Goal: Information Seeking & Learning: Learn about a topic

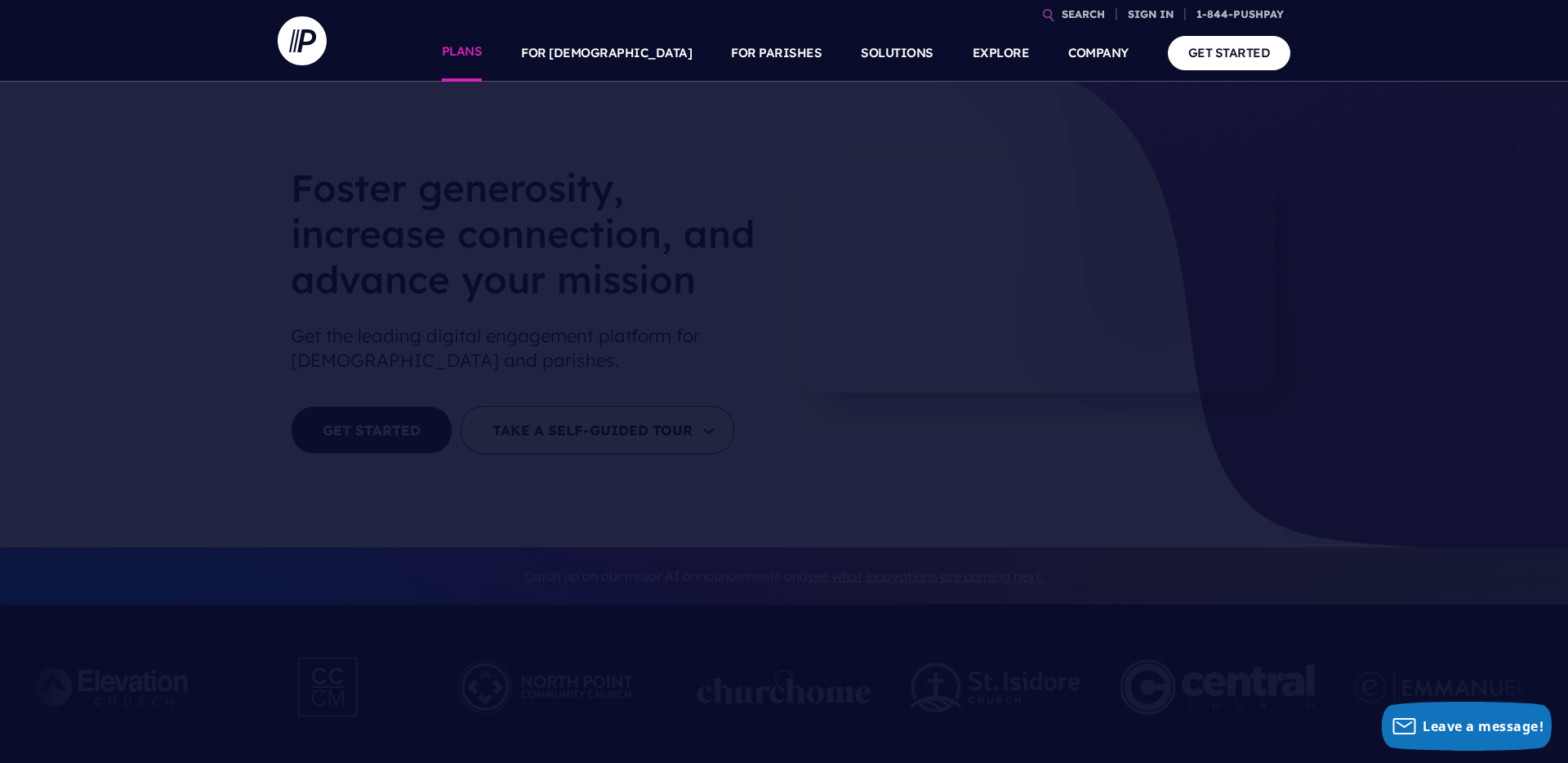
click at [483, 56] on link "PLANS" at bounding box center [462, 53] width 41 height 57
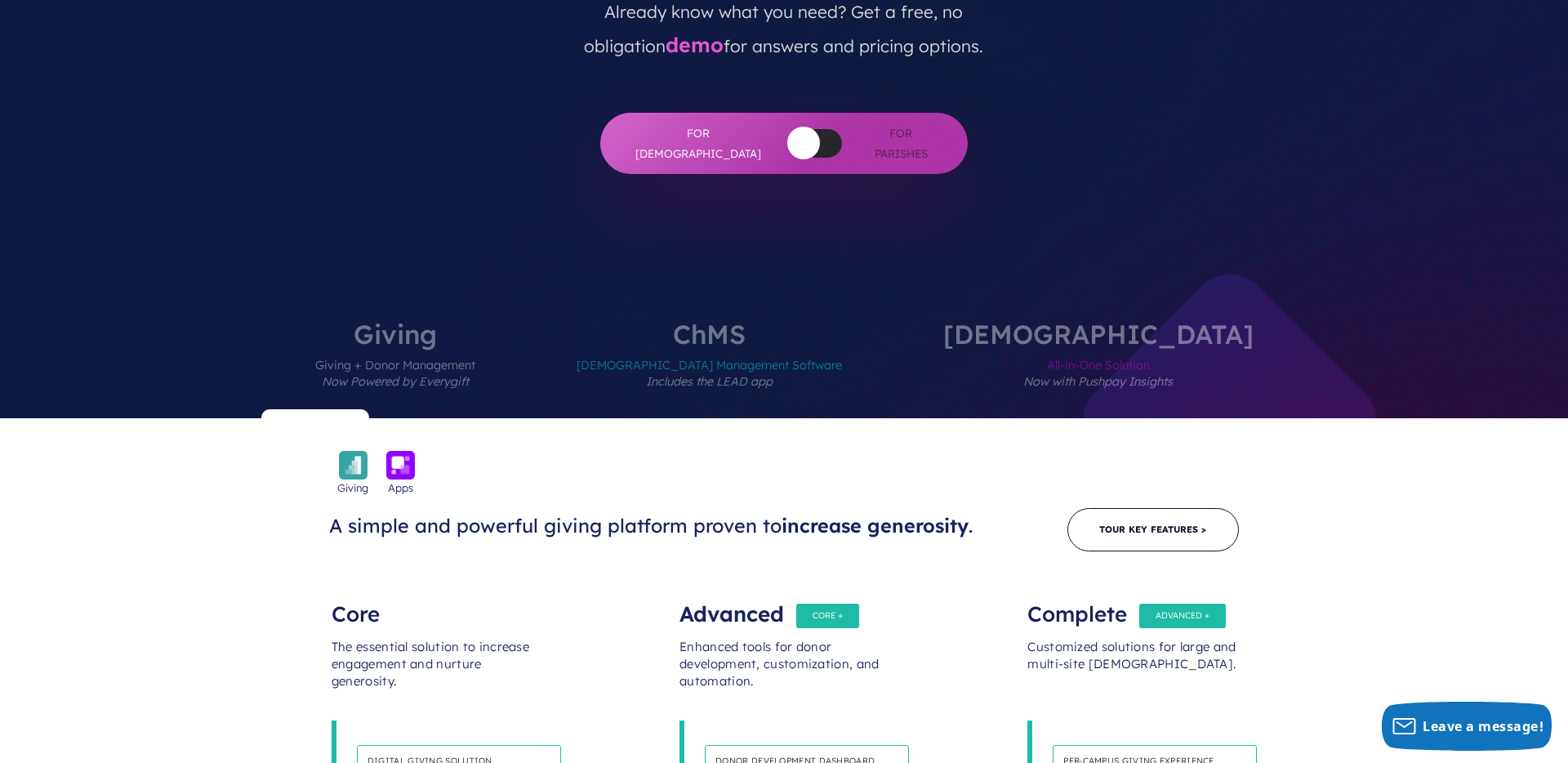
scroll to position [470, 0]
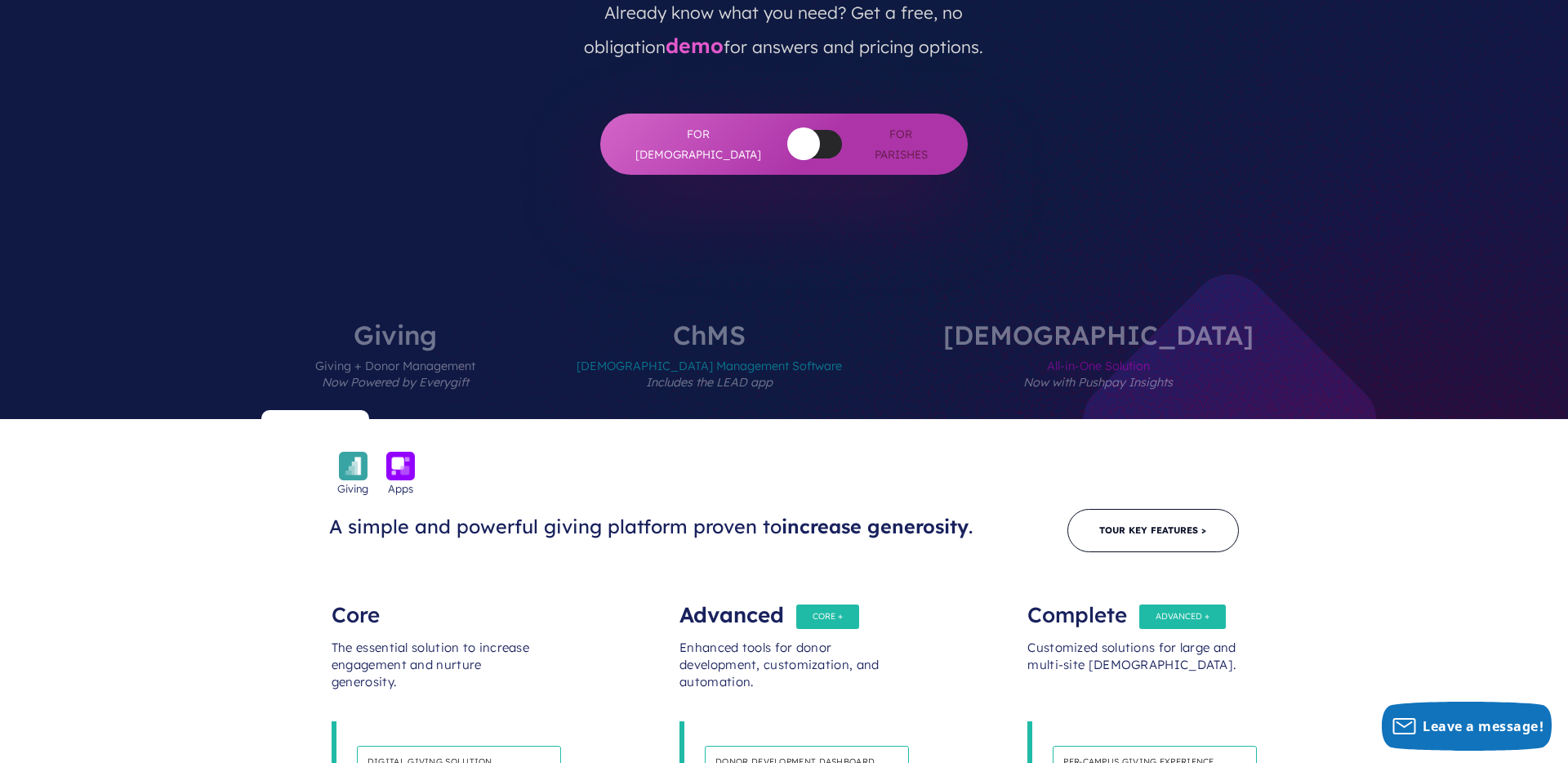
click at [1040, 322] on label "[DEMOGRAPHIC_DATA] All-in-One Solution Now with Pushpay Insights" at bounding box center [1099, 370] width 409 height 97
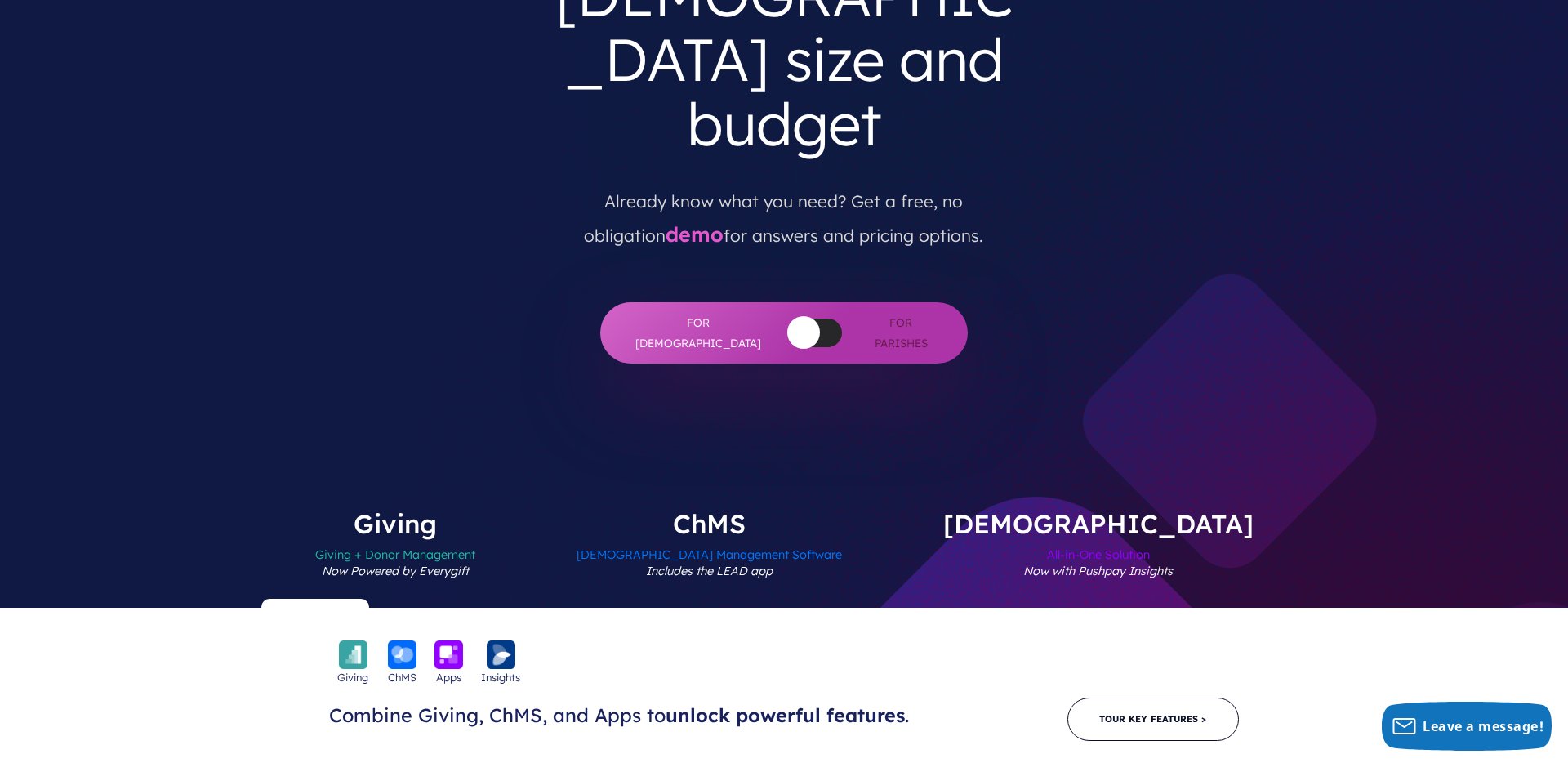
scroll to position [277, 0]
